Goal: Task Accomplishment & Management: Manage account settings

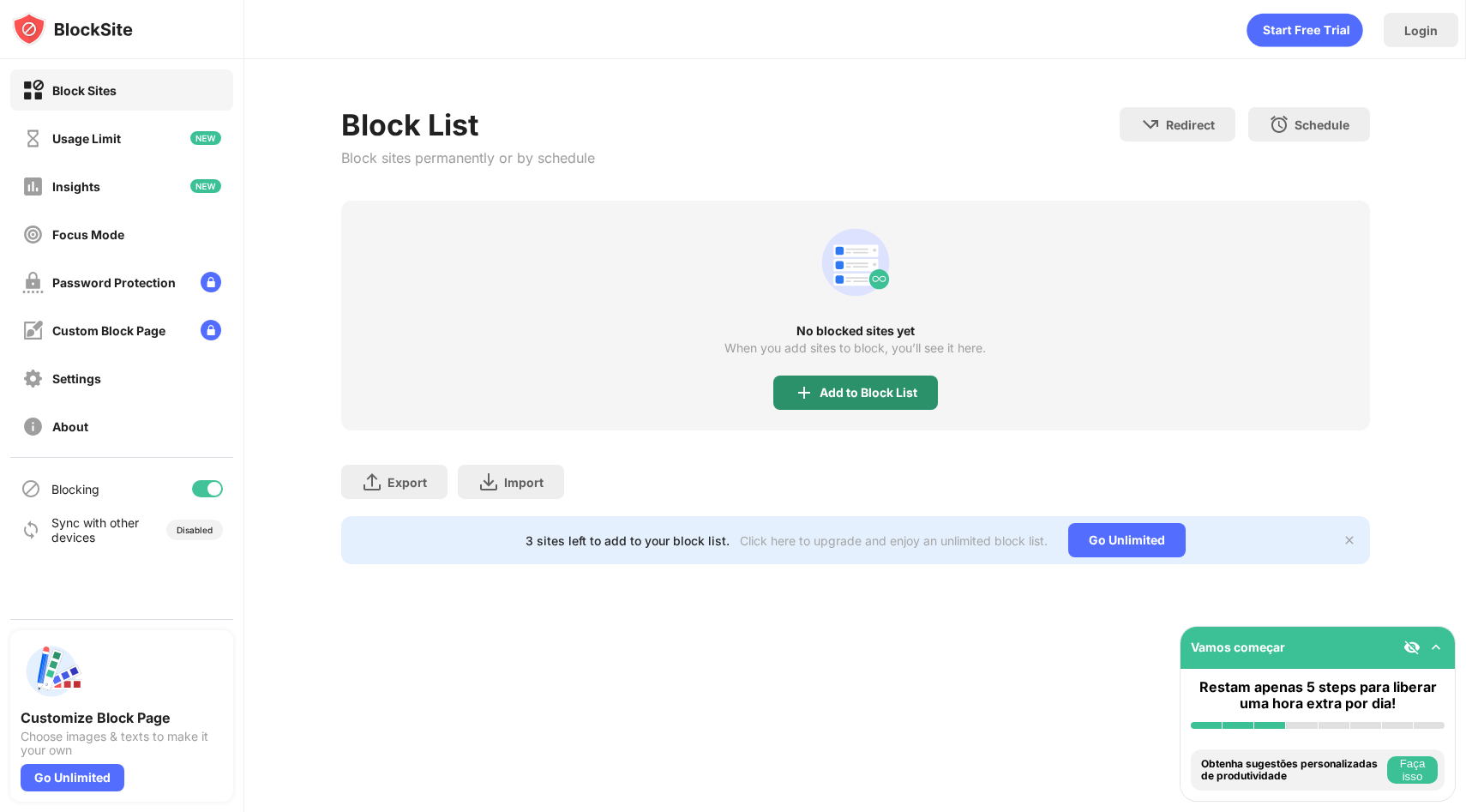
click at [875, 390] on div "Add to Block List" at bounding box center [869, 392] width 98 height 14
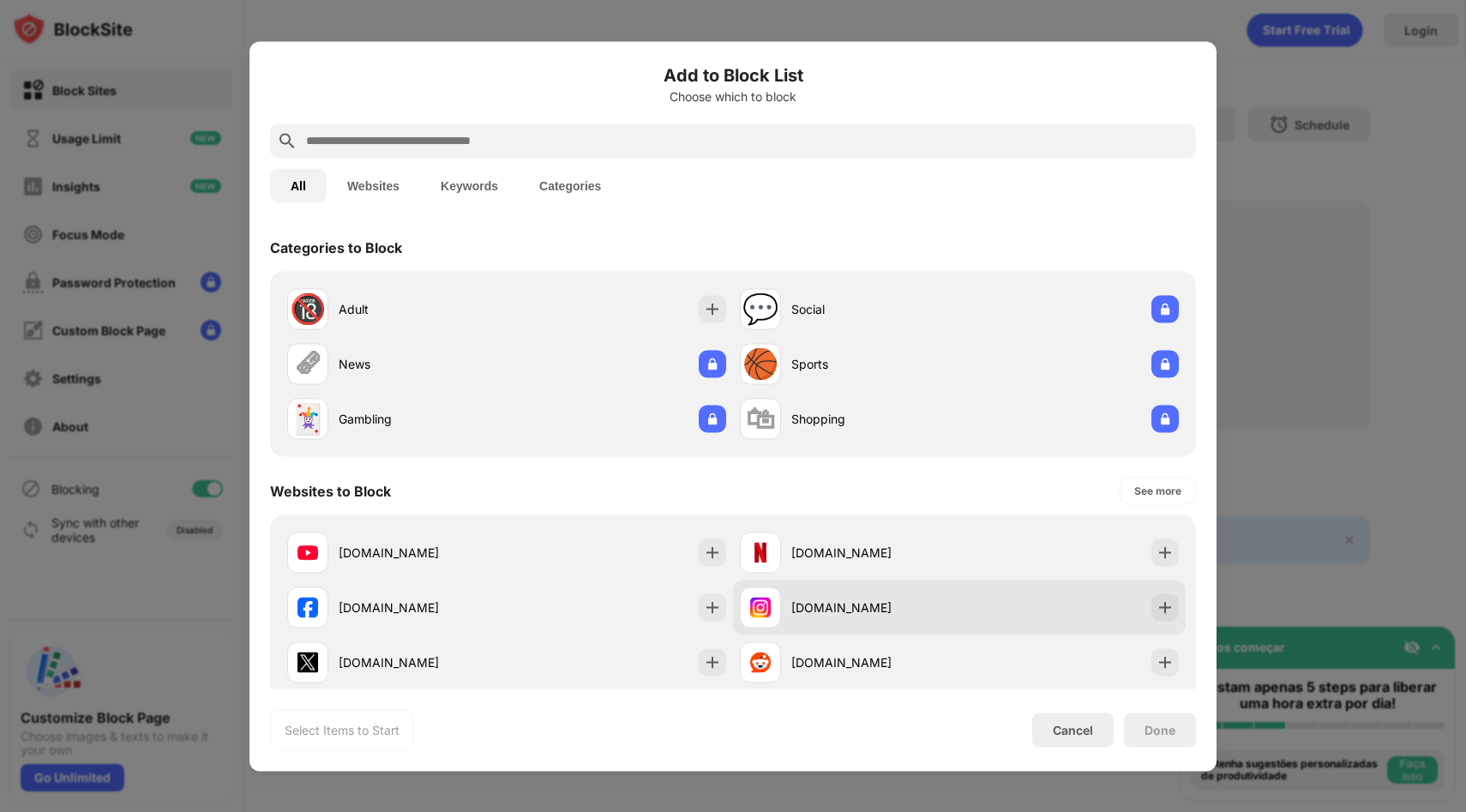
click at [954, 594] on div "[DOMAIN_NAME]" at bounding box center [850, 607] width 220 height 41
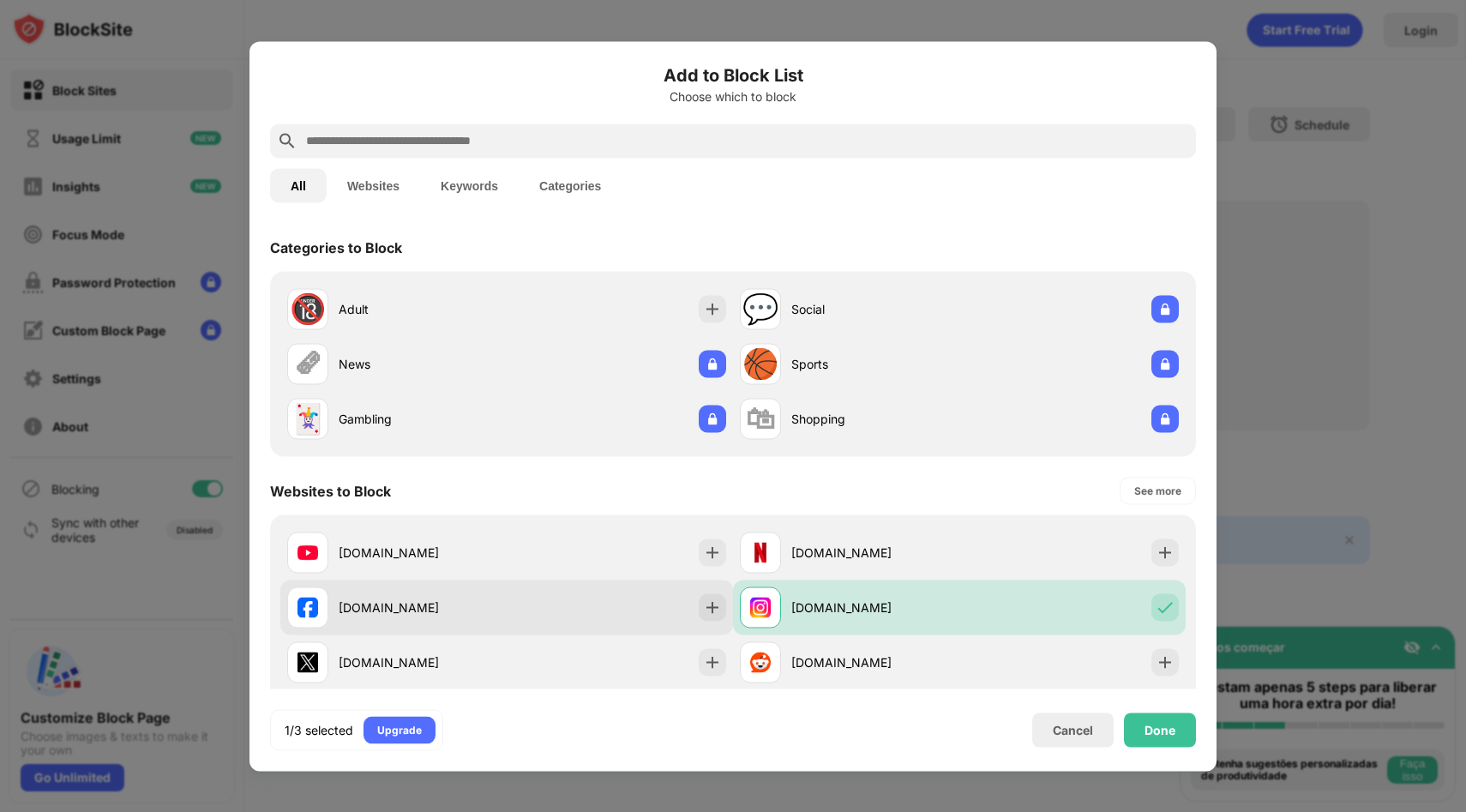
click at [659, 591] on div "[DOMAIN_NAME]" at bounding box center [507, 607] width 453 height 54
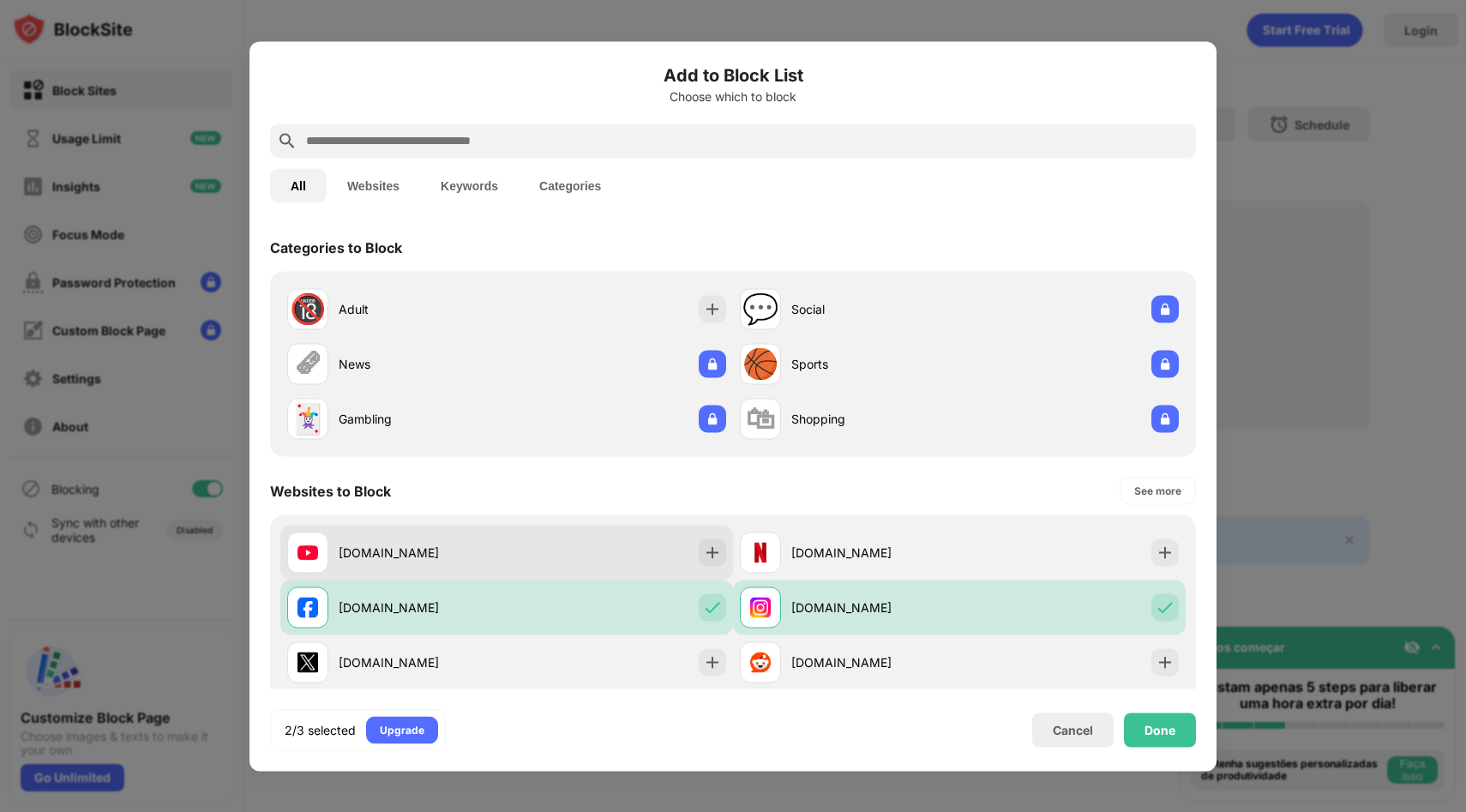
click at [673, 533] on div "[DOMAIN_NAME]" at bounding box center [507, 552] width 453 height 54
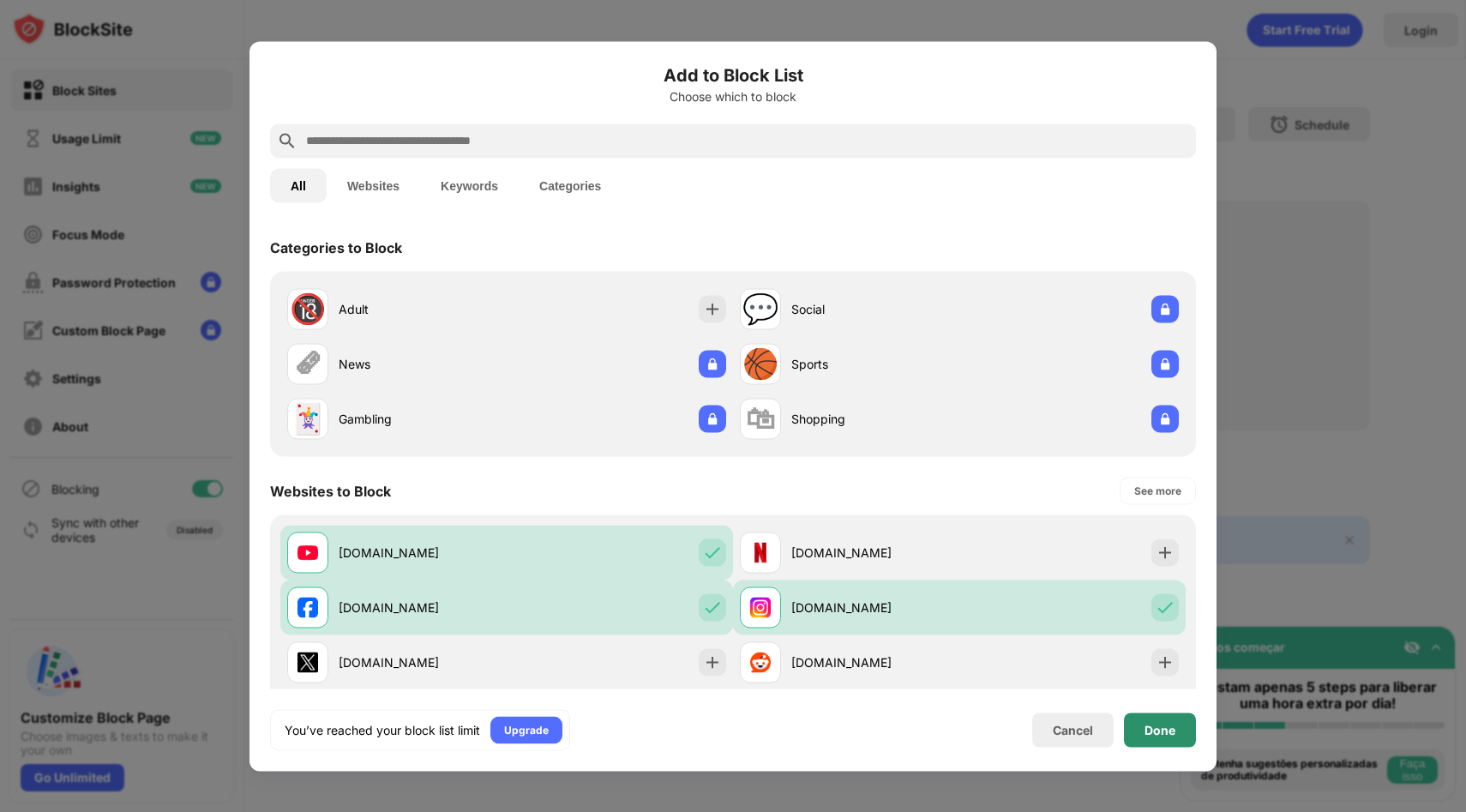
click at [1179, 724] on div "Done" at bounding box center [1160, 728] width 72 height 34
